Goal: Check status: Verify the current state of an ongoing process or item

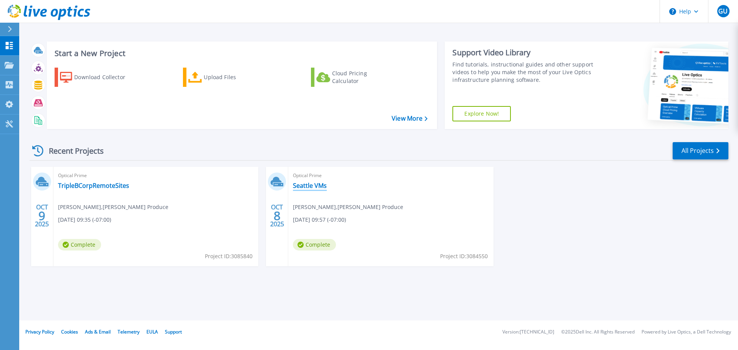
drag, startPoint x: 308, startPoint y: 182, endPoint x: 303, endPoint y: 184, distance: 5.6
click at [308, 182] on link "Seattle VMs" at bounding box center [310, 186] width 34 height 8
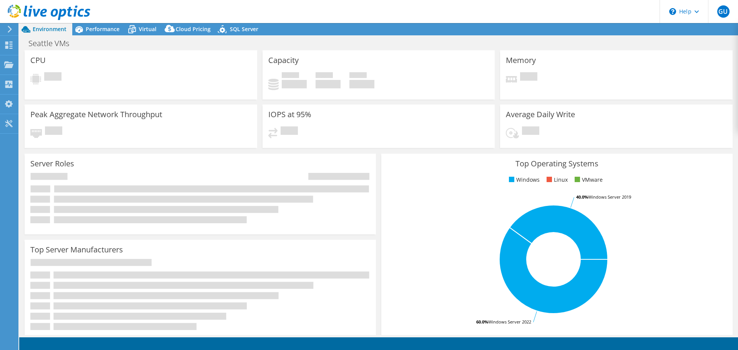
select select "USD"
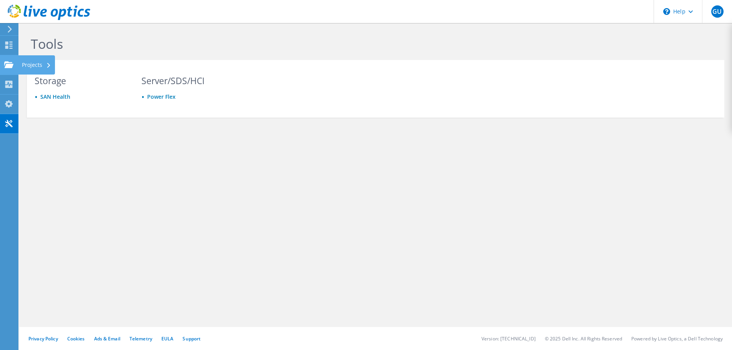
click at [13, 65] on use at bounding box center [8, 64] width 9 height 7
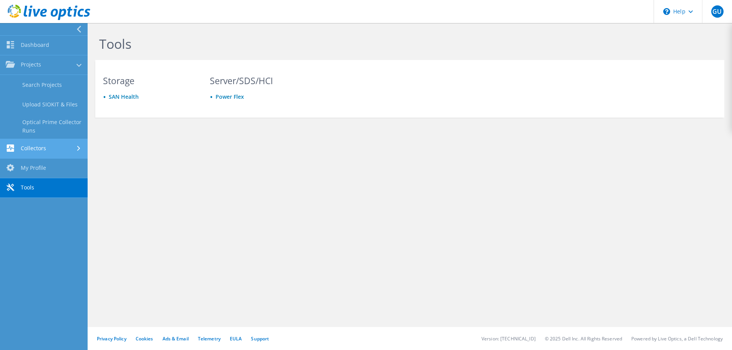
click at [61, 149] on link "Collectors" at bounding box center [44, 149] width 88 height 20
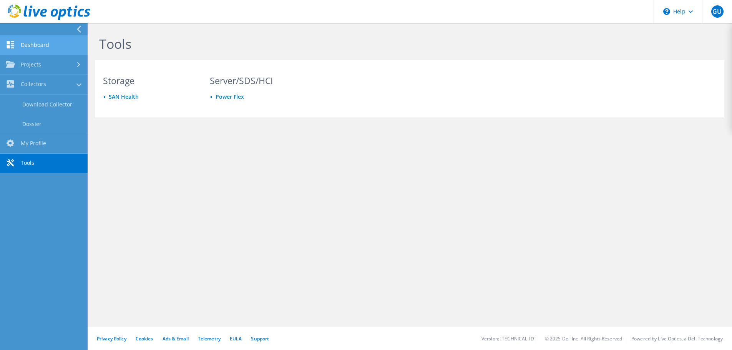
click at [46, 42] on link "Dashboard" at bounding box center [44, 46] width 88 height 20
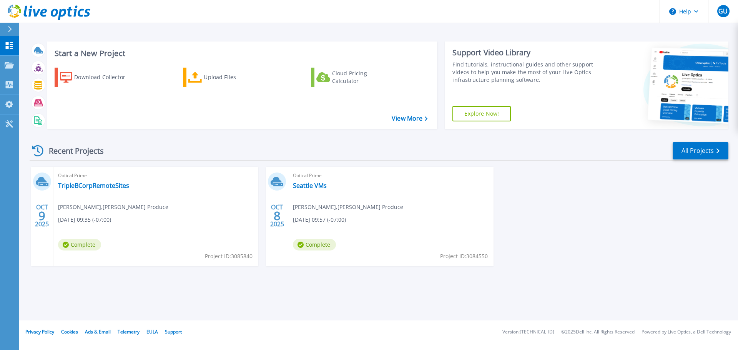
click at [318, 224] on span "[DATE] 09:57 (-07:00)" at bounding box center [319, 220] width 53 height 8
click at [16, 66] on link "Projects Projects" at bounding box center [9, 66] width 19 height 20
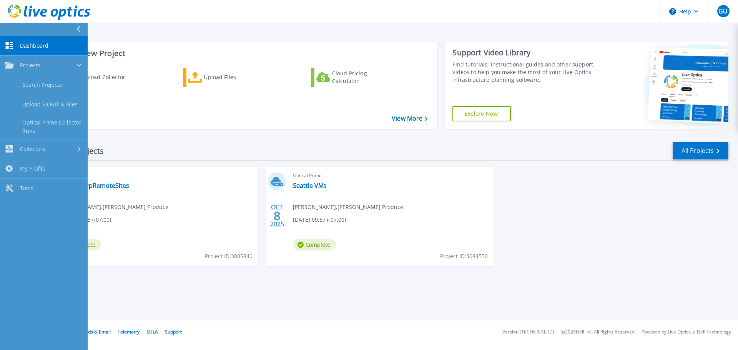
click at [272, 184] on icon at bounding box center [276, 181] width 11 height 8
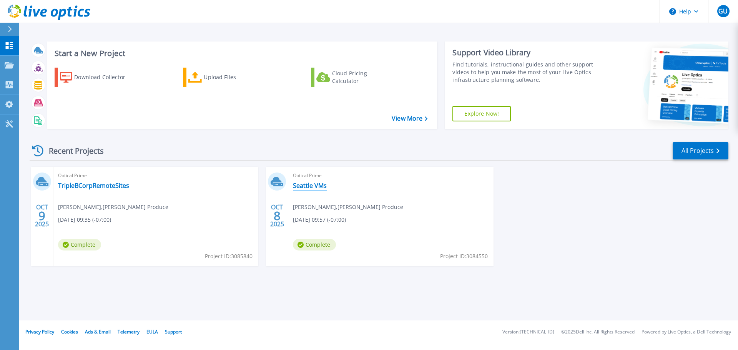
click at [312, 188] on link "Seattle VMs" at bounding box center [310, 186] width 34 height 8
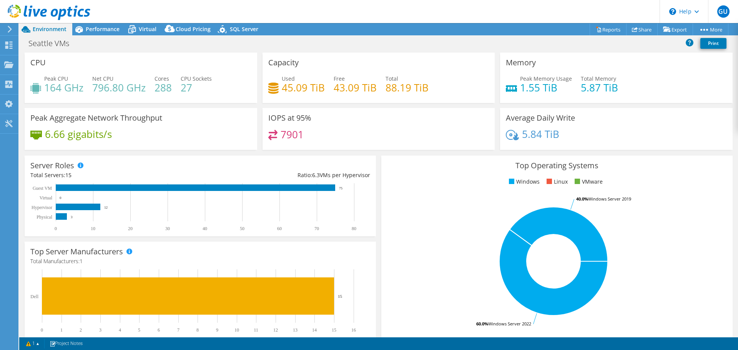
click at [93, 122] on h3 "Peak Aggregate Network Throughput" at bounding box center [96, 118] width 132 height 8
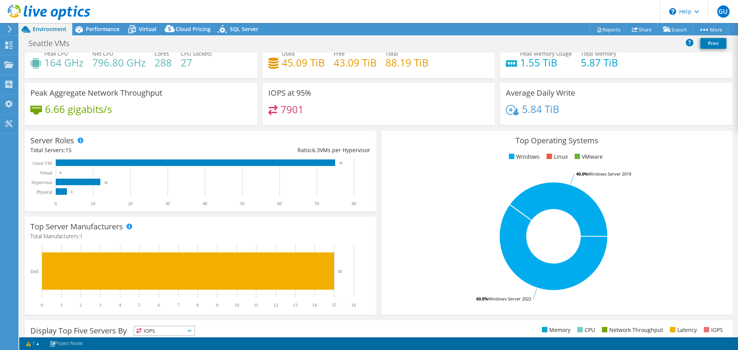
scroll to position [38, 0]
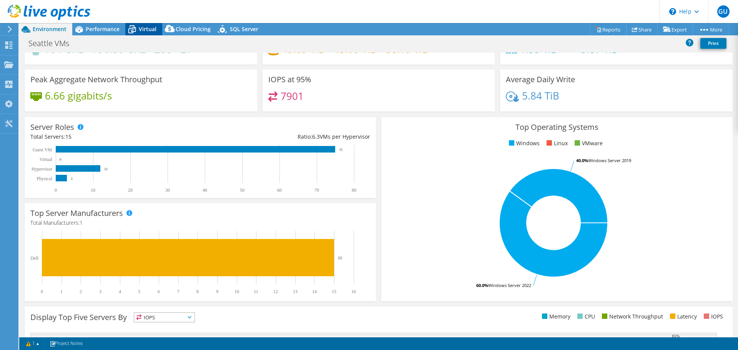
click at [137, 28] on icon at bounding box center [131, 29] width 13 height 13
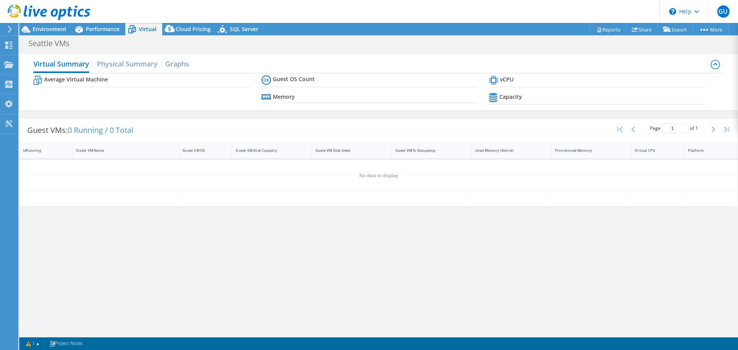
scroll to position [0, 0]
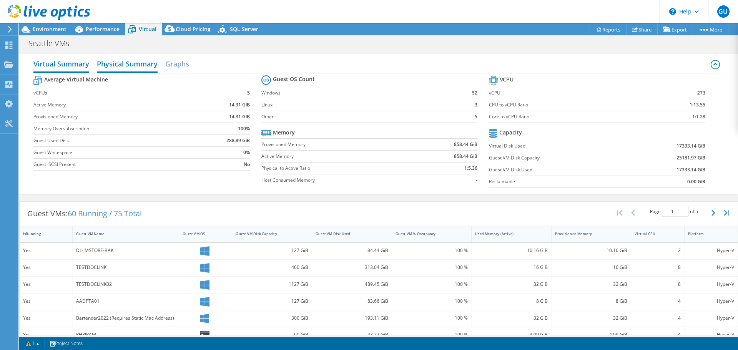
click at [134, 64] on h2 "Physical Summary" at bounding box center [127, 64] width 61 height 17
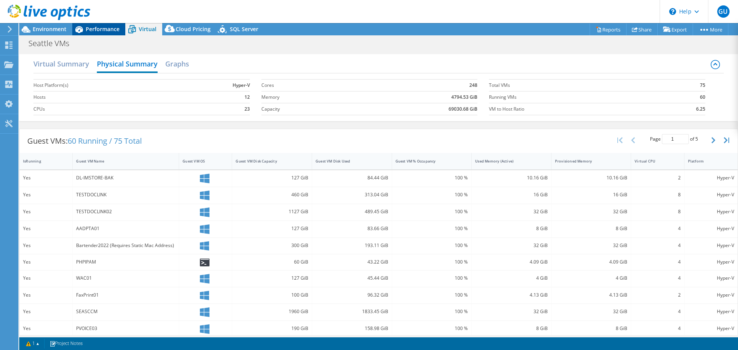
click at [110, 28] on span "Performance" at bounding box center [103, 28] width 34 height 7
